Goal: Check status: Check status

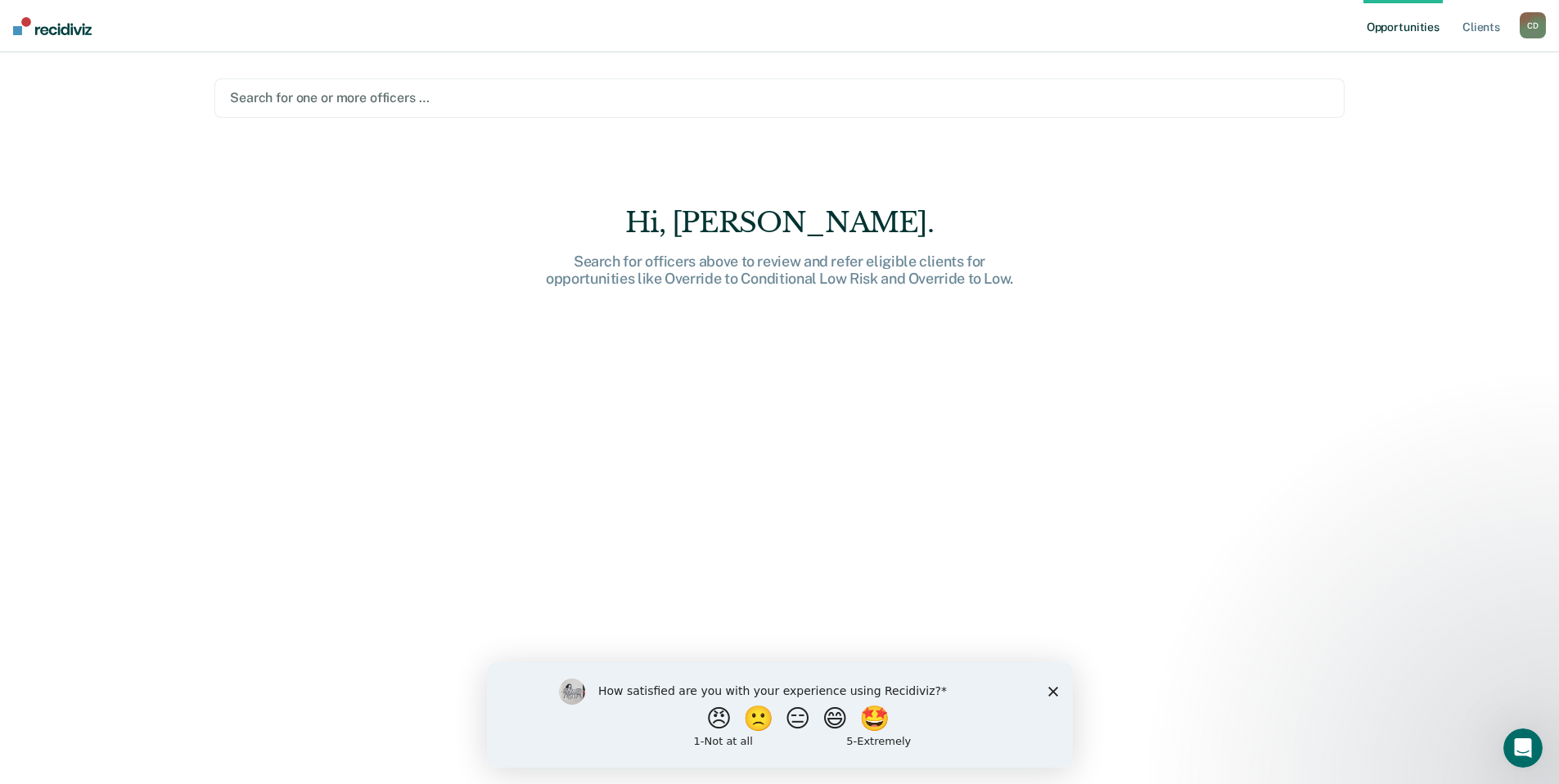
click at [464, 96] on div at bounding box center [780, 97] width 1099 height 19
click at [500, 102] on div at bounding box center [780, 97] width 1099 height 19
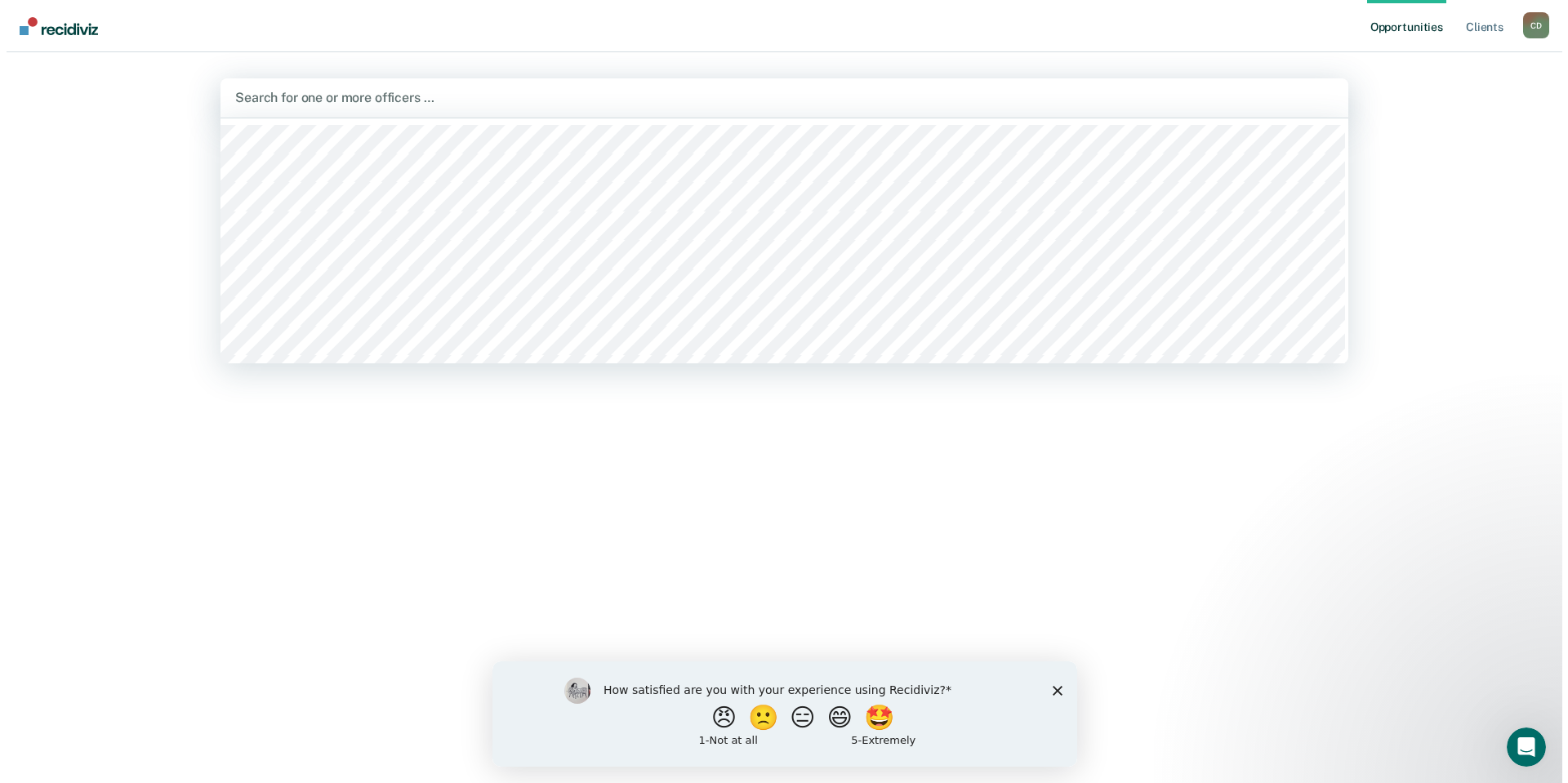
scroll to position [326, 0]
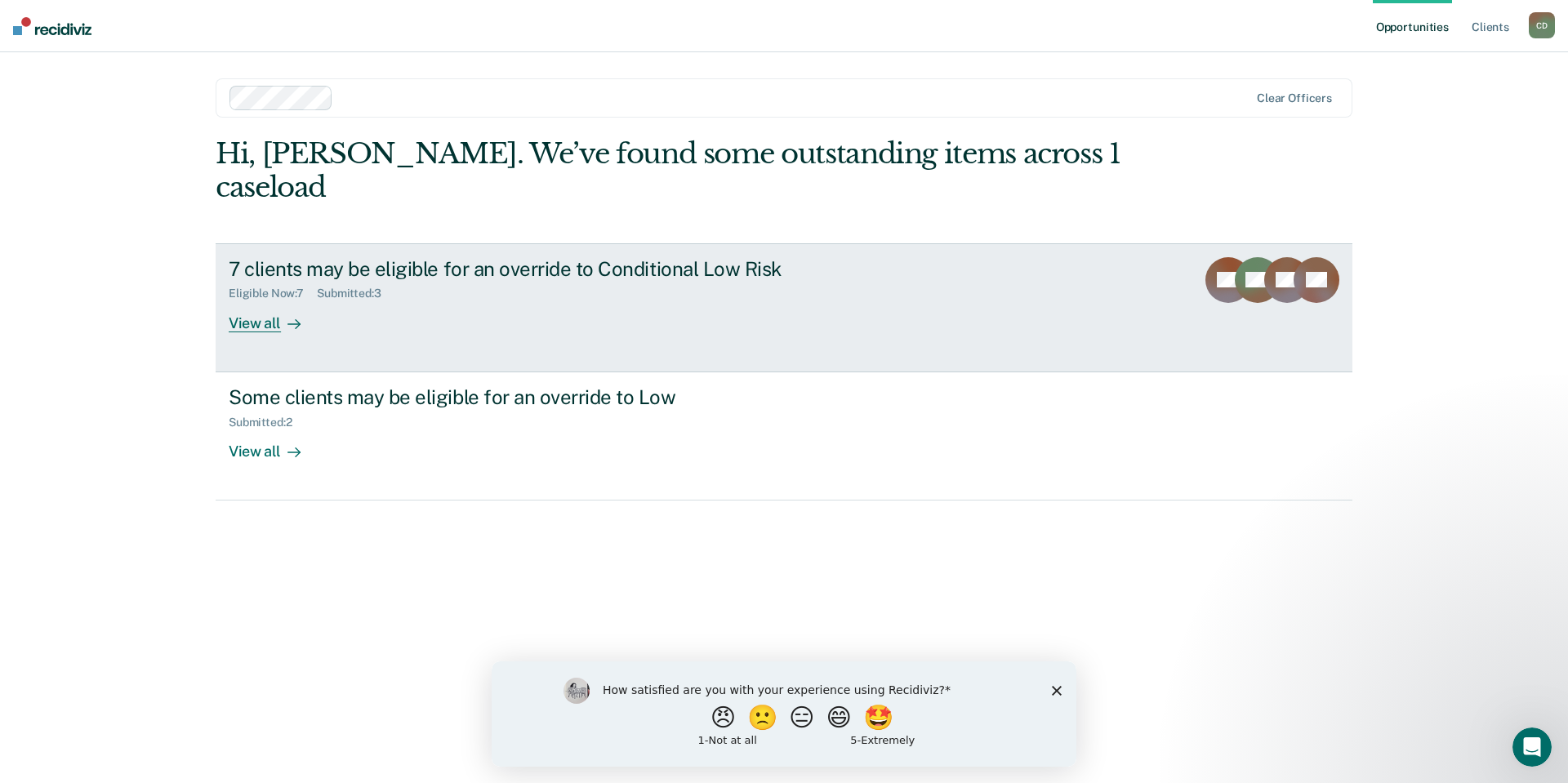
click at [627, 257] on div "7 clients may be eligible for an override to Conditional Low Risk" at bounding box center [515, 269] width 573 height 23
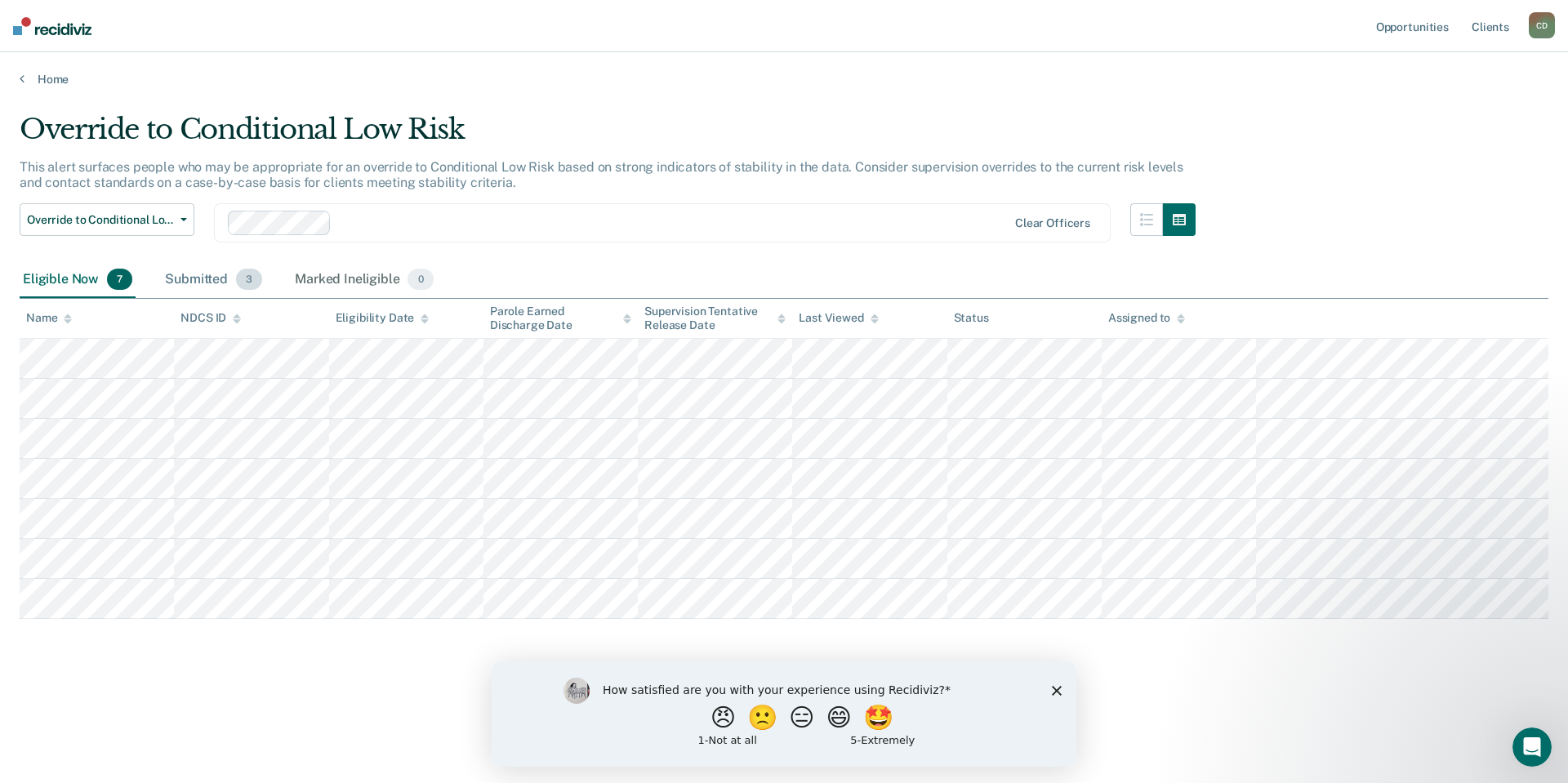
click at [210, 277] on div "Submitted 3" at bounding box center [213, 280] width 104 height 36
